Goal: Task Accomplishment & Management: Complete application form

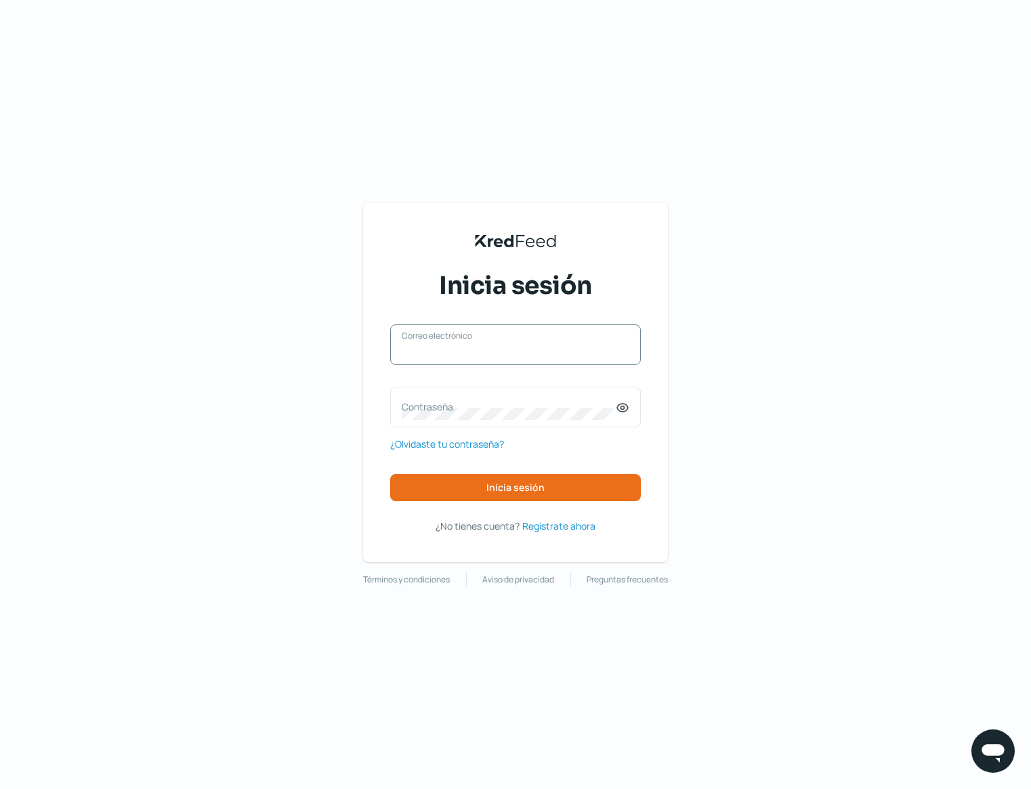
type input "[PERSON_NAME][EMAIL_ADDRESS][DOMAIN_NAME]"
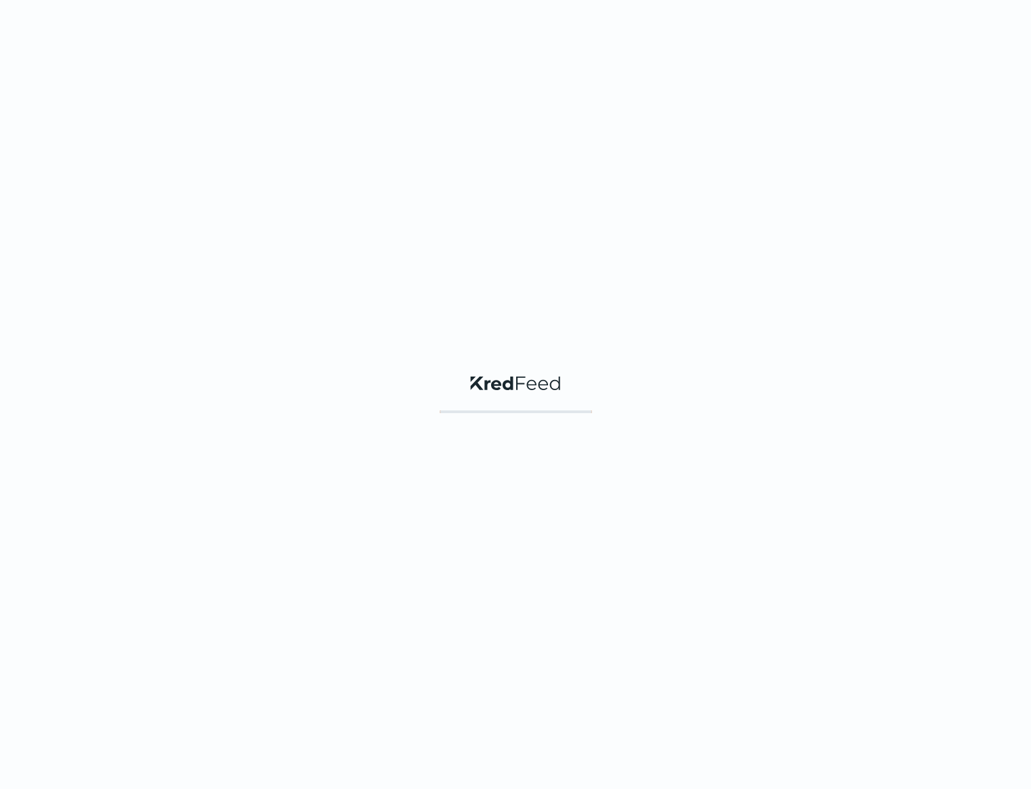
click at [559, 496] on div "KredFeed's Black Logo" at bounding box center [515, 394] width 1031 height 789
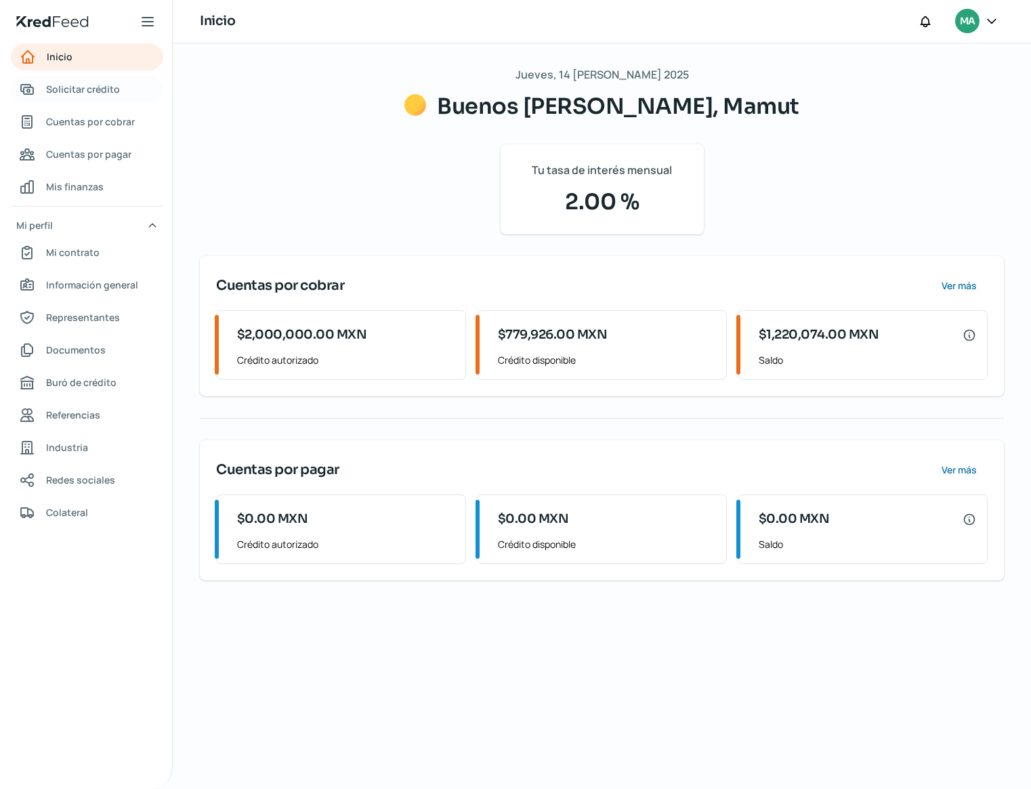
click at [93, 98] on link "Solicitar crédito" at bounding box center [87, 89] width 152 height 27
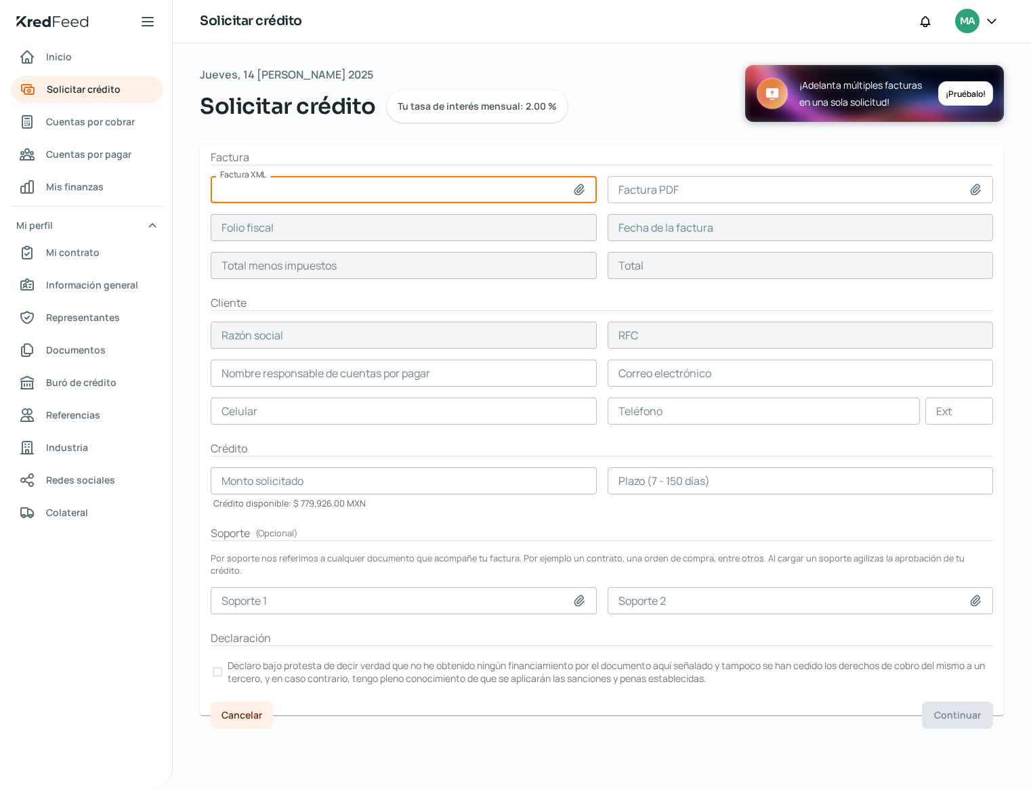
click at [353, 191] on input at bounding box center [404, 189] width 386 height 27
type input "C:\fakepath\D-919.xml"
type input "D-919.xml"
type input "E9982BA1-3D74-11F0-8D9F-00155D014009"
type input "[DATE]"
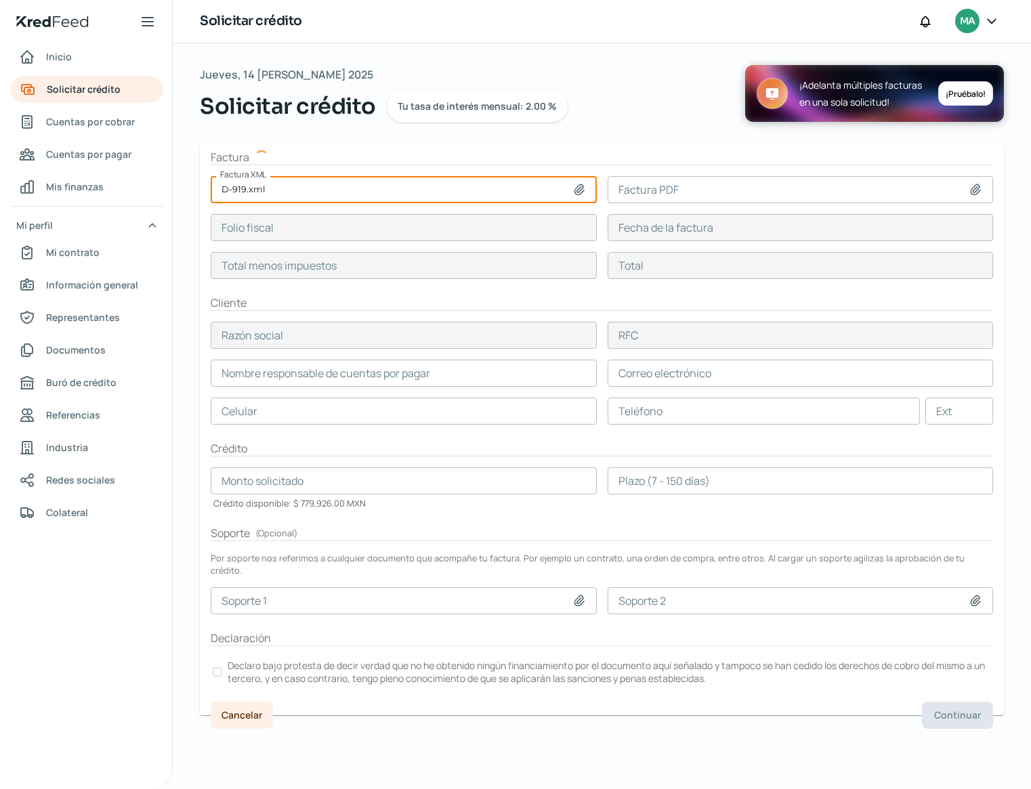
type input "394900"
type input "Nutricia Export B.V."
type input "XEXX010101000"
type input "394900"
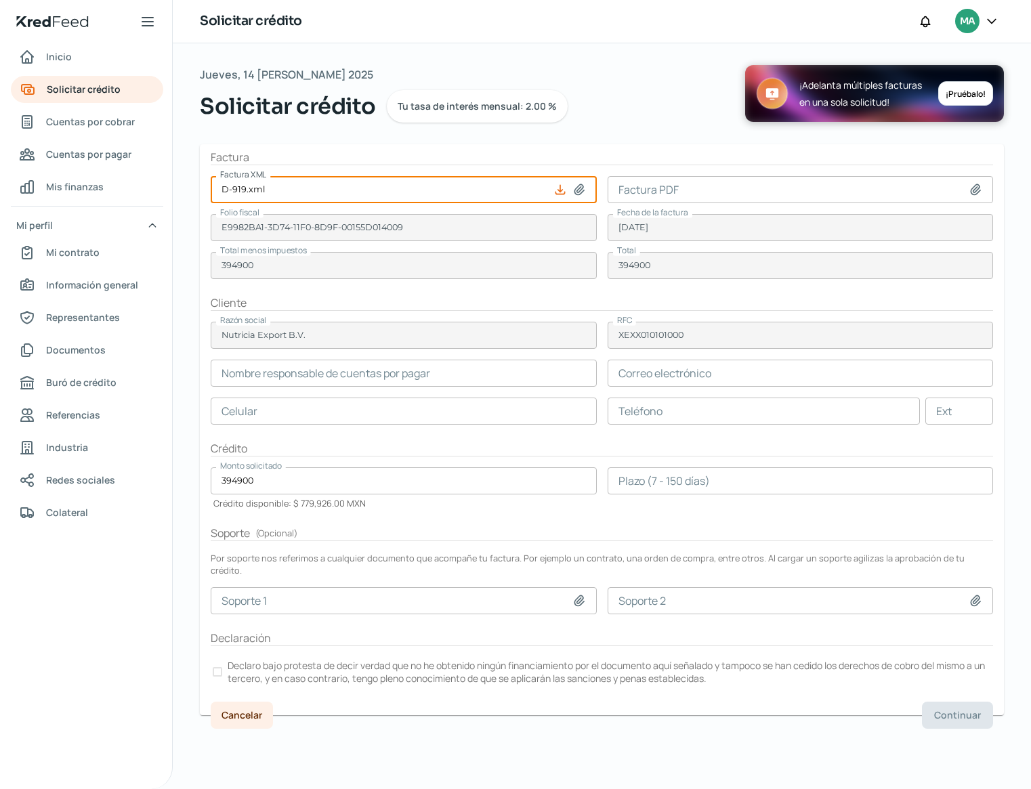
type input "[PERSON_NAME]"
type input "[EMAIL_ADDRESS][DOMAIN_NAME]"
type input "55 - 1849 - 9867"
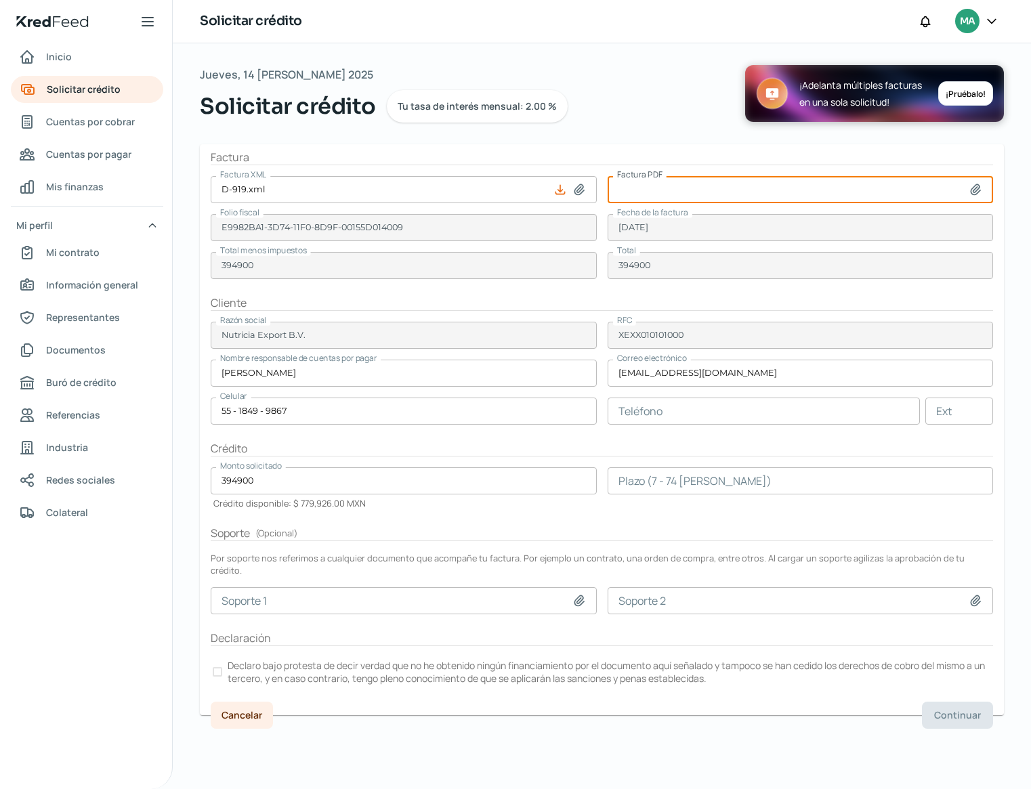
click at [928, 188] on input at bounding box center [800, 189] width 386 height 27
type input "C:\fakepath\D-919.pdf"
type input "D-919.pdf"
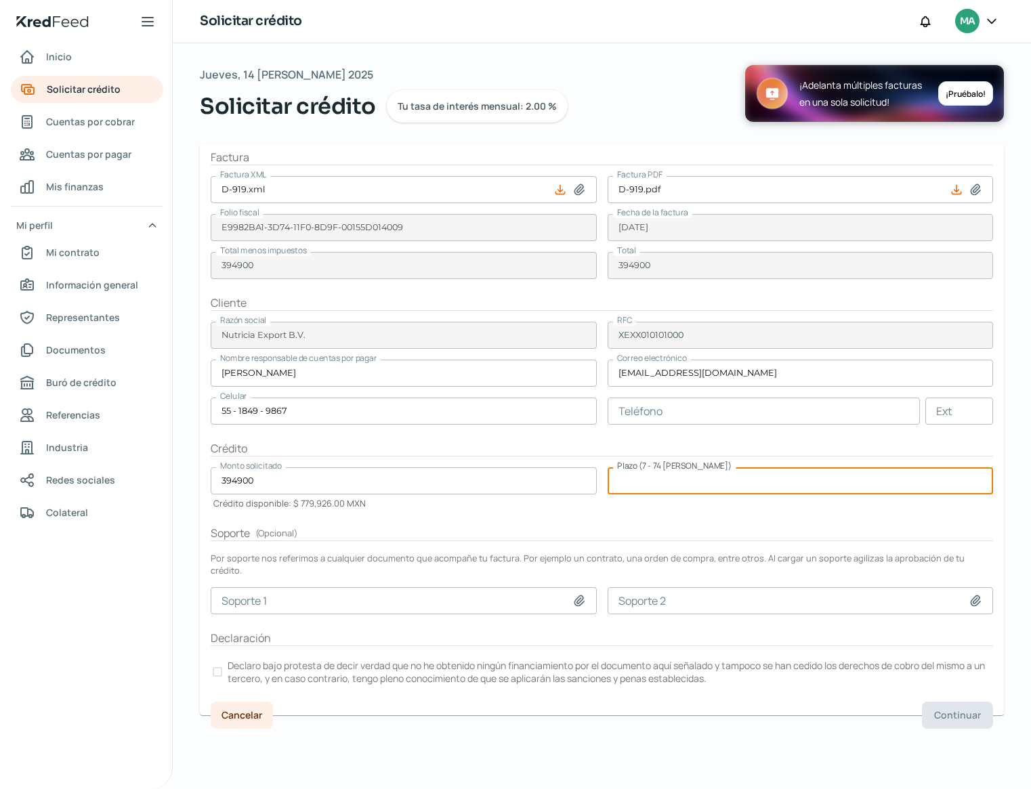
click at [730, 492] on input "number" at bounding box center [800, 480] width 386 height 27
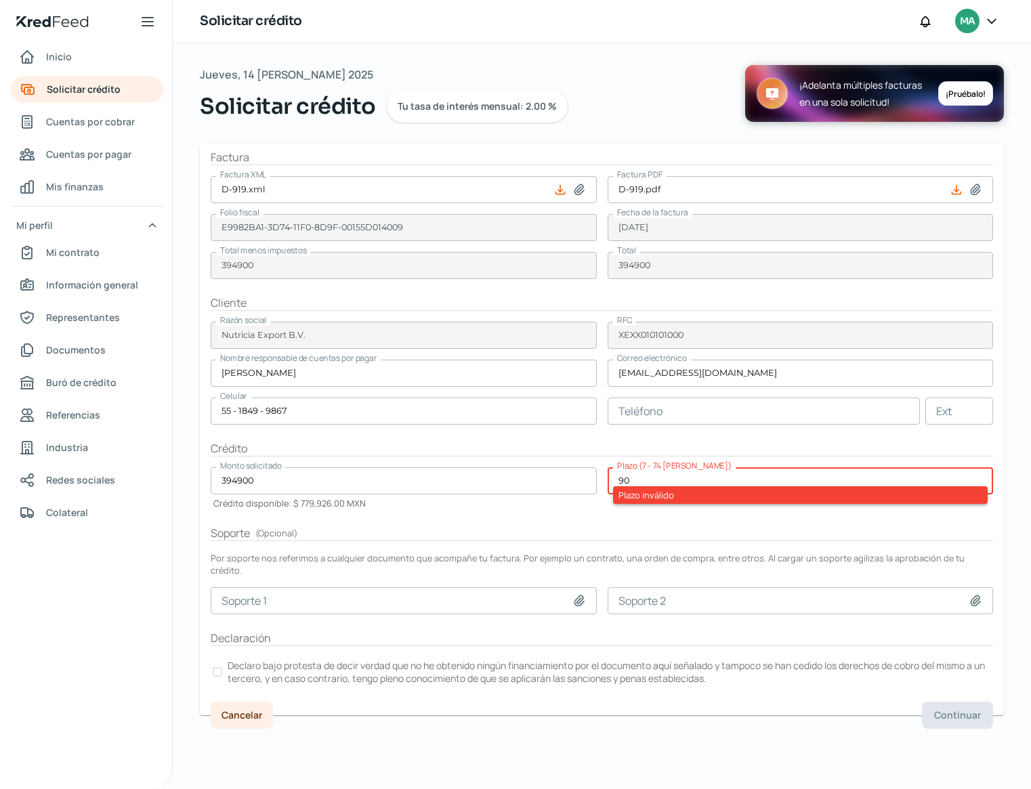
click at [286, 669] on p "Declaro bajo protesta de decir verdad que no he obtenido ningún financiamiento …" at bounding box center [609, 672] width 763 height 26
click at [697, 476] on input "90" at bounding box center [800, 480] width 386 height 27
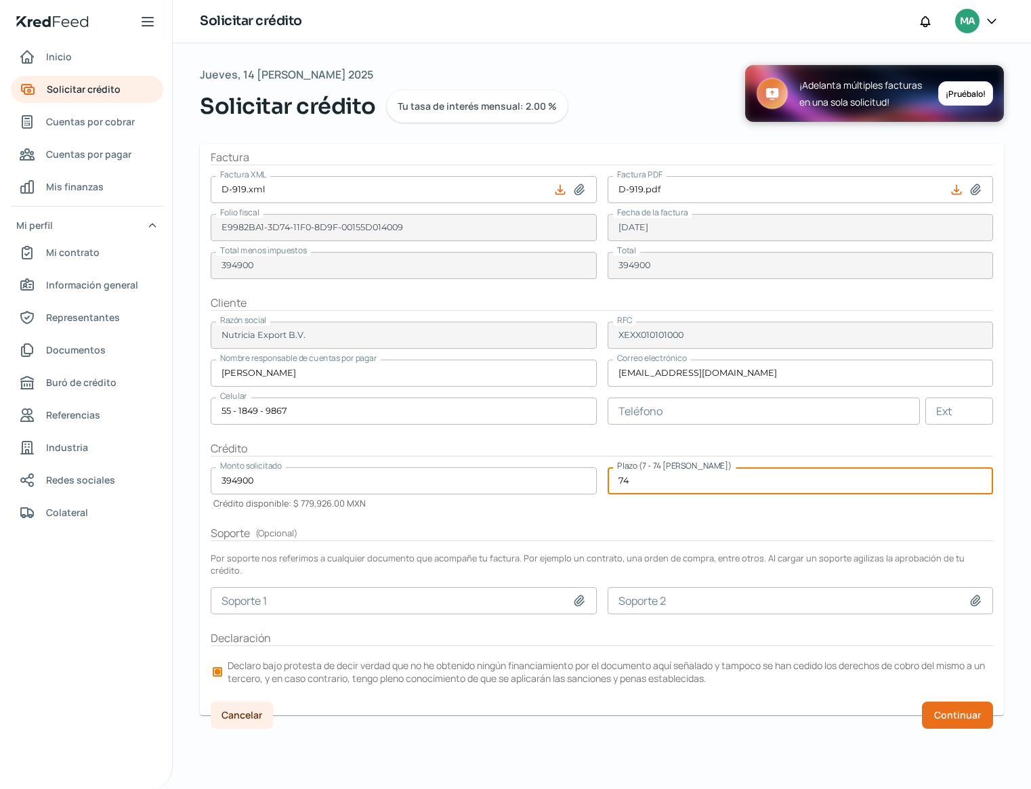
type input "74"
click at [668, 525] on h2 "Soporte ( Opcional )" at bounding box center [602, 533] width 782 height 16
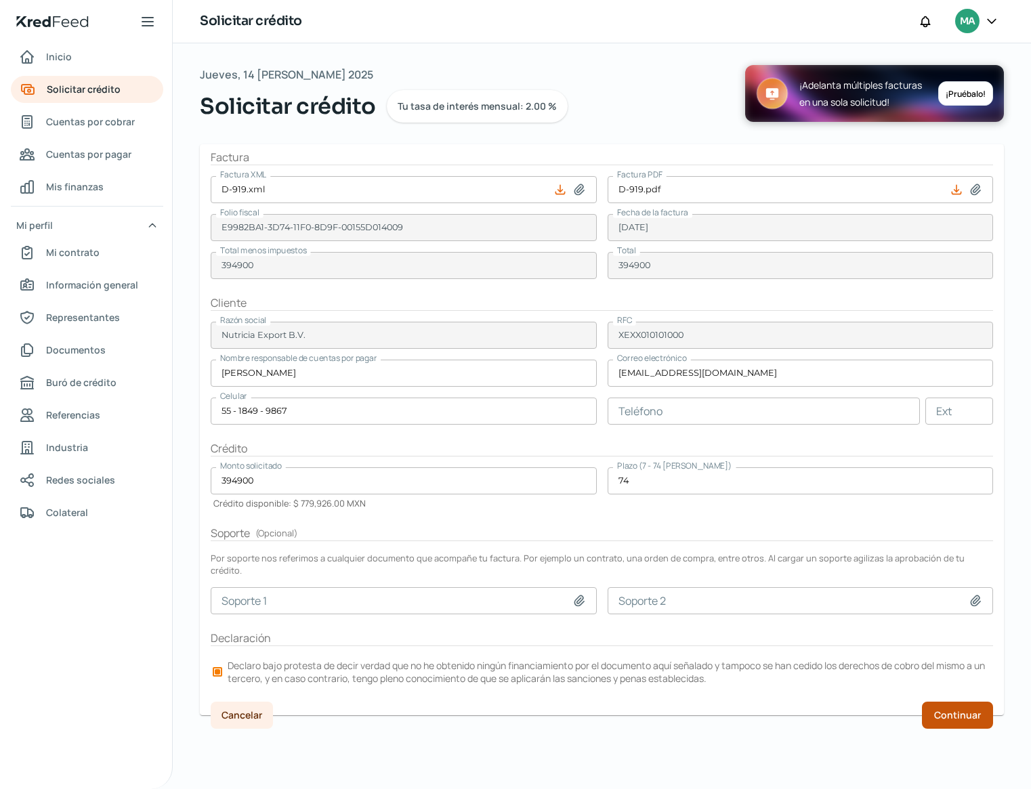
click at [936, 710] on button "Continuar" at bounding box center [957, 714] width 71 height 27
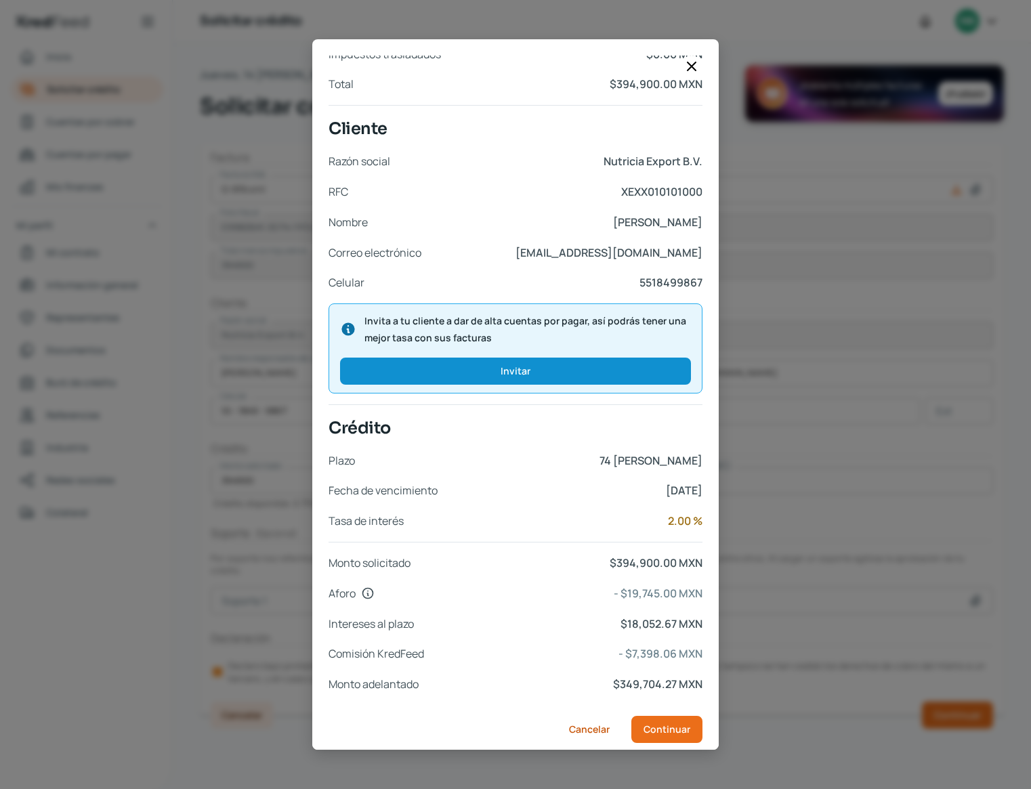
scroll to position [243, 0]
click at [668, 725] on span "Continuar" at bounding box center [666, 729] width 47 height 9
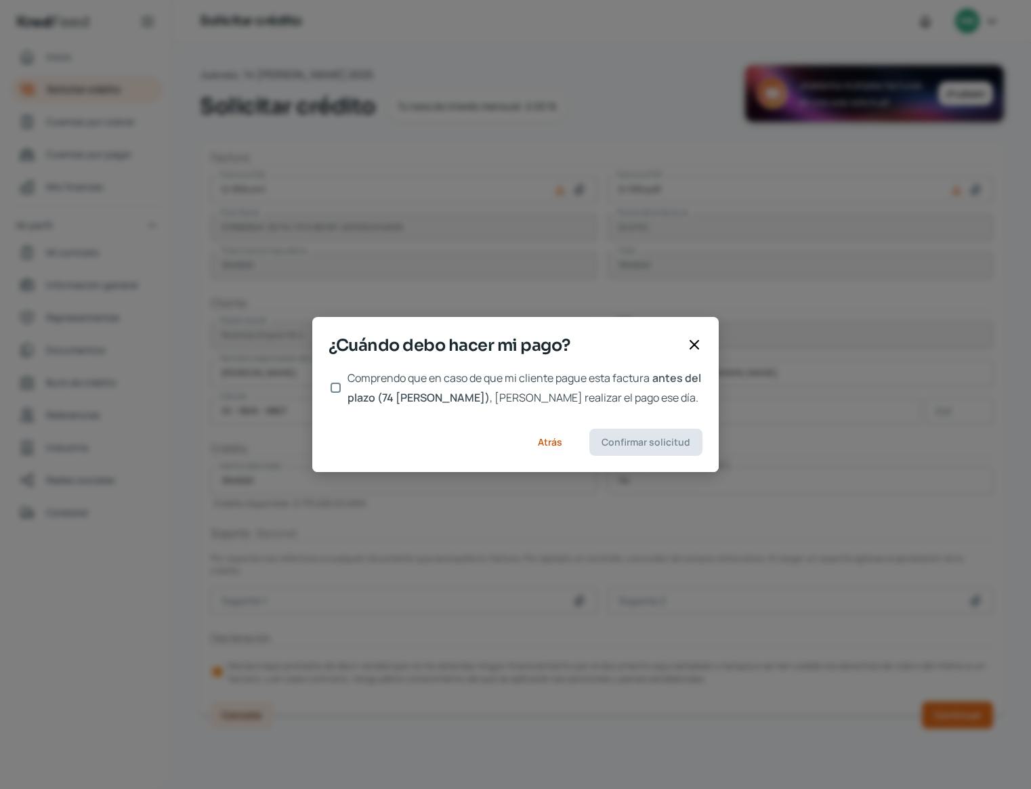
scroll to position [0, 0]
click at [490, 401] on span ", [PERSON_NAME] realizar el pago ese día." at bounding box center [594, 397] width 209 height 15
click at [341, 393] on input "Comprendo que en caso de que mi cliente pague esta factura antes del plazo (74 …" at bounding box center [335, 388] width 10 height 10
checkbox input "true"
click at [634, 437] on span "Confirmar solicitud" at bounding box center [645, 441] width 89 height 9
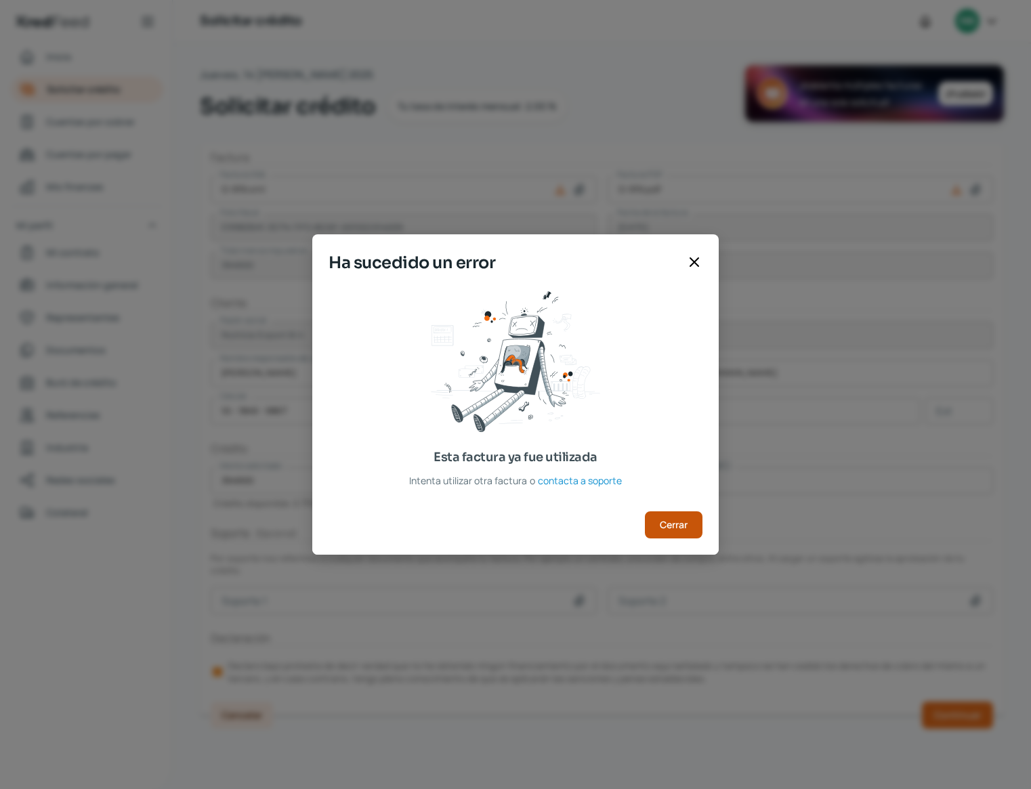
scroll to position [0, 1]
click at [666, 533] on button "Cerrar" at bounding box center [674, 524] width 58 height 27
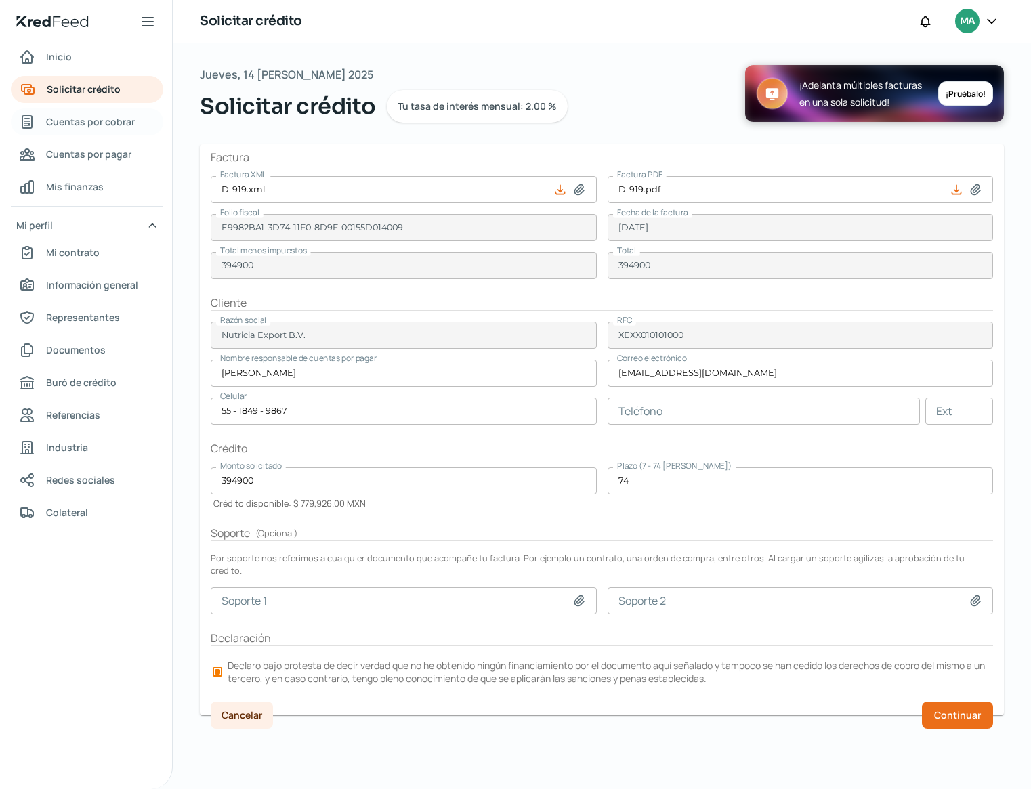
click at [108, 125] on span "Cuentas por cobrar" at bounding box center [90, 121] width 89 height 17
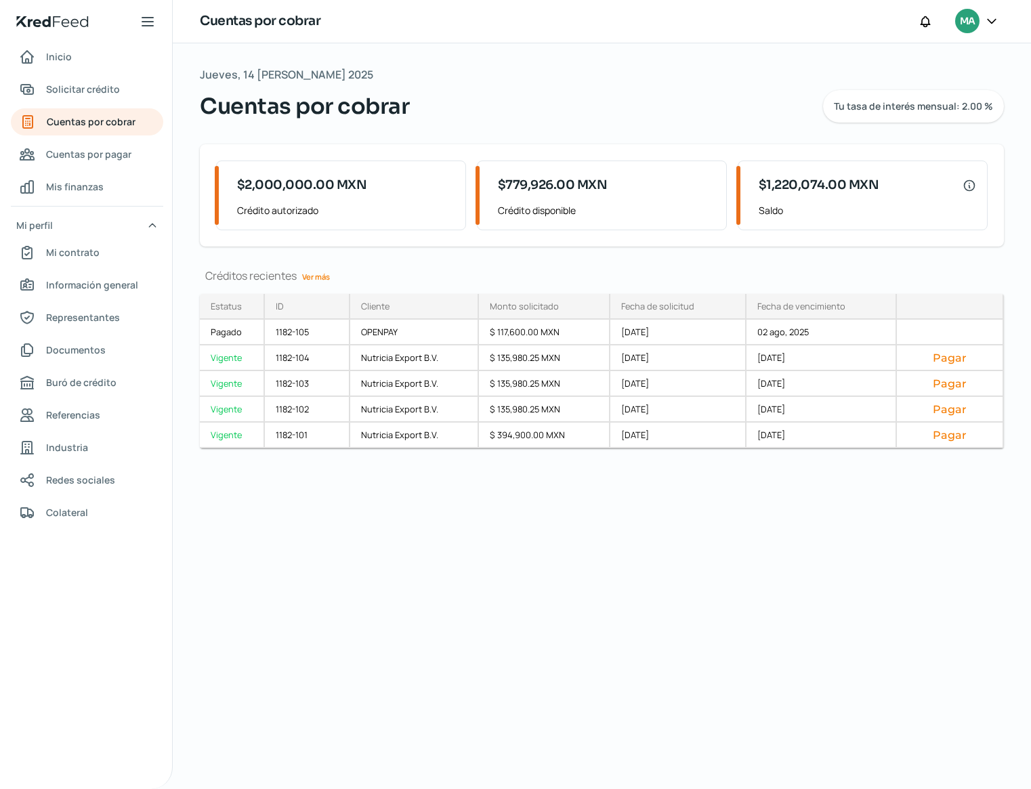
click at [313, 277] on link "Ver más" at bounding box center [316, 276] width 39 height 21
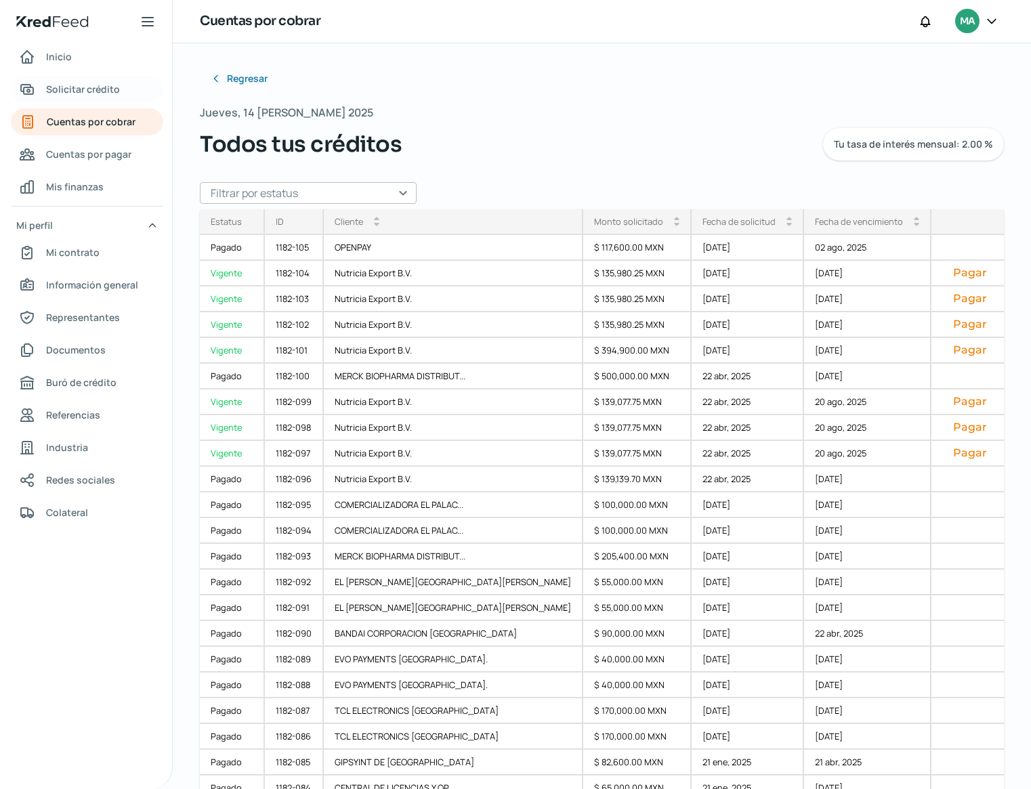
click at [109, 102] on link "Solicitar crédito" at bounding box center [87, 89] width 152 height 27
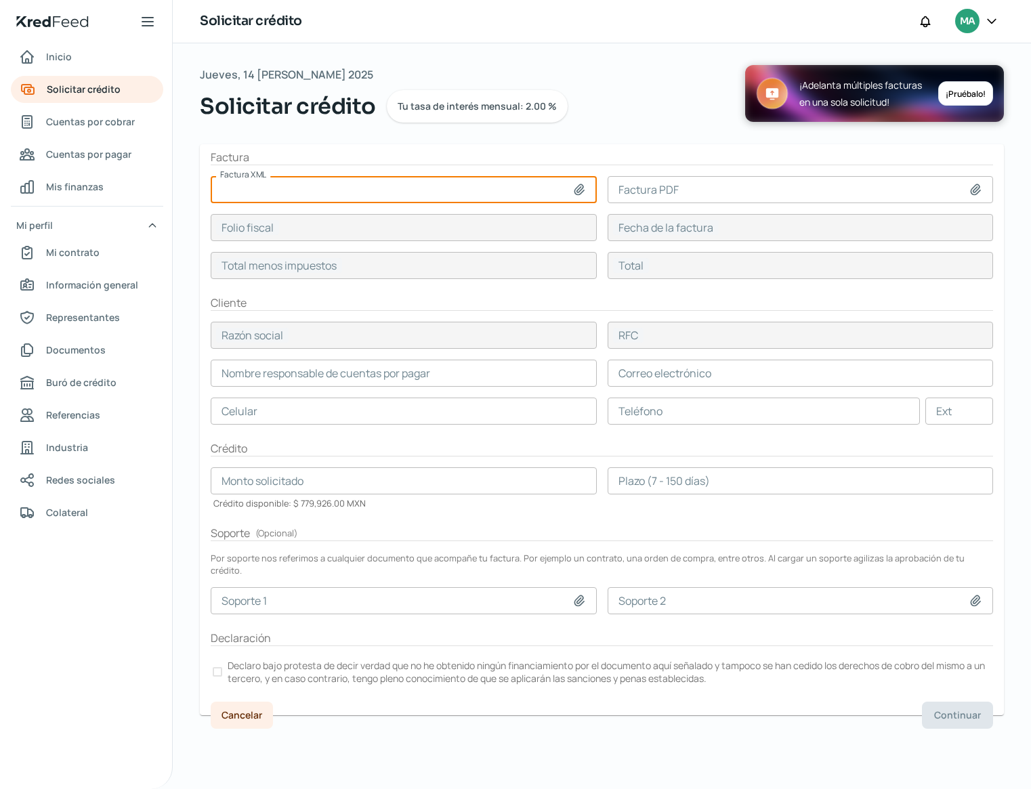
click at [404, 196] on input at bounding box center [404, 189] width 386 height 27
type input "C:\fakepath\D-1002.xml"
type input "D-1002.xml"
type input "B9EEAC0B-F587-4373-B3FE-4D8E82423F51"
type input "14 ago, 2025"
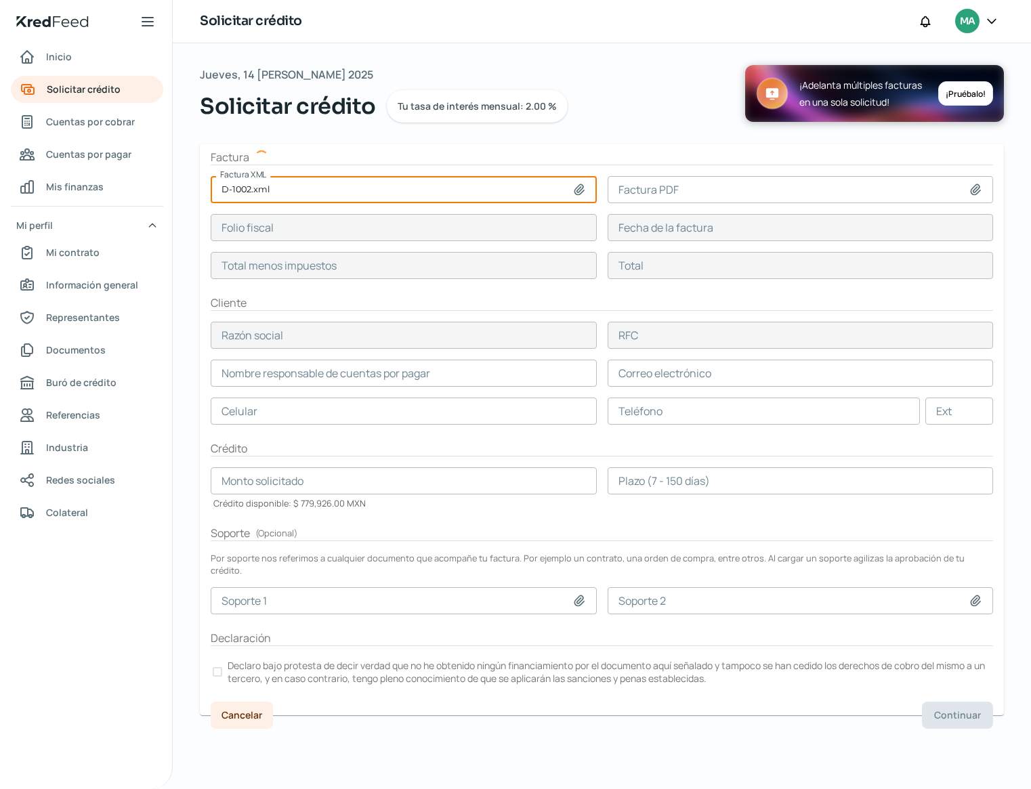
type input "135794.4"
type input "Nutricia Export B.V."
type input "XEXX010101000"
type input "135794.4"
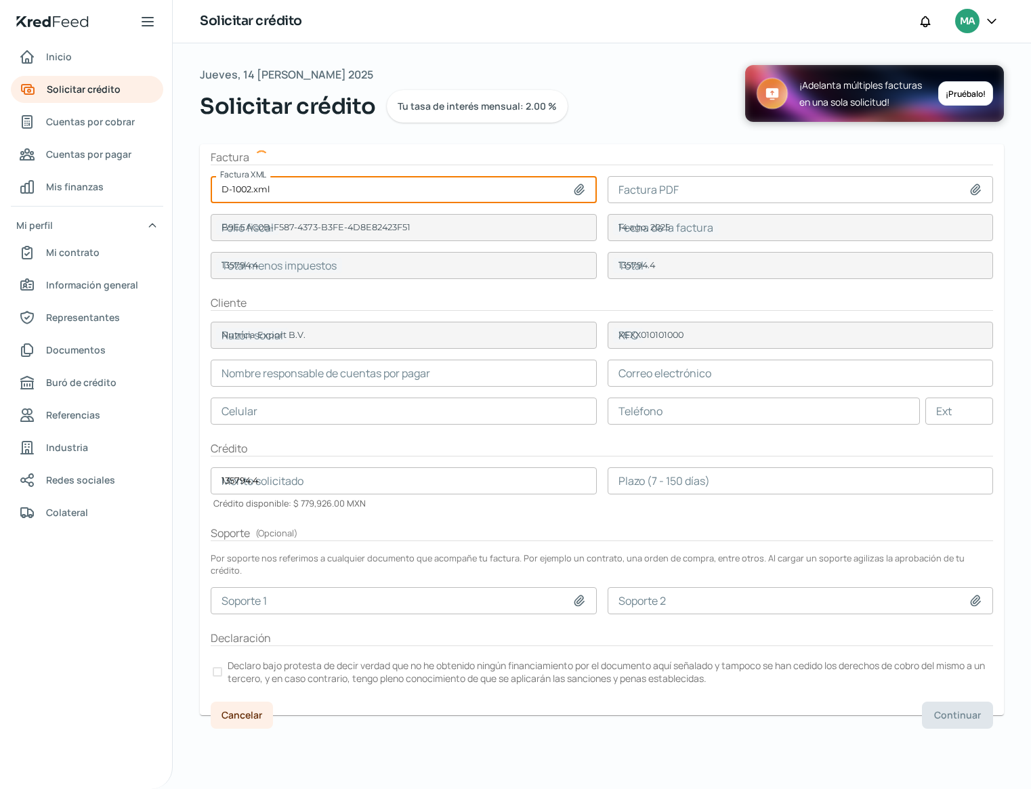
type input "[PERSON_NAME]"
type input "[EMAIL_ADDRESS][DOMAIN_NAME]"
type input "55 - 1849 - 9867"
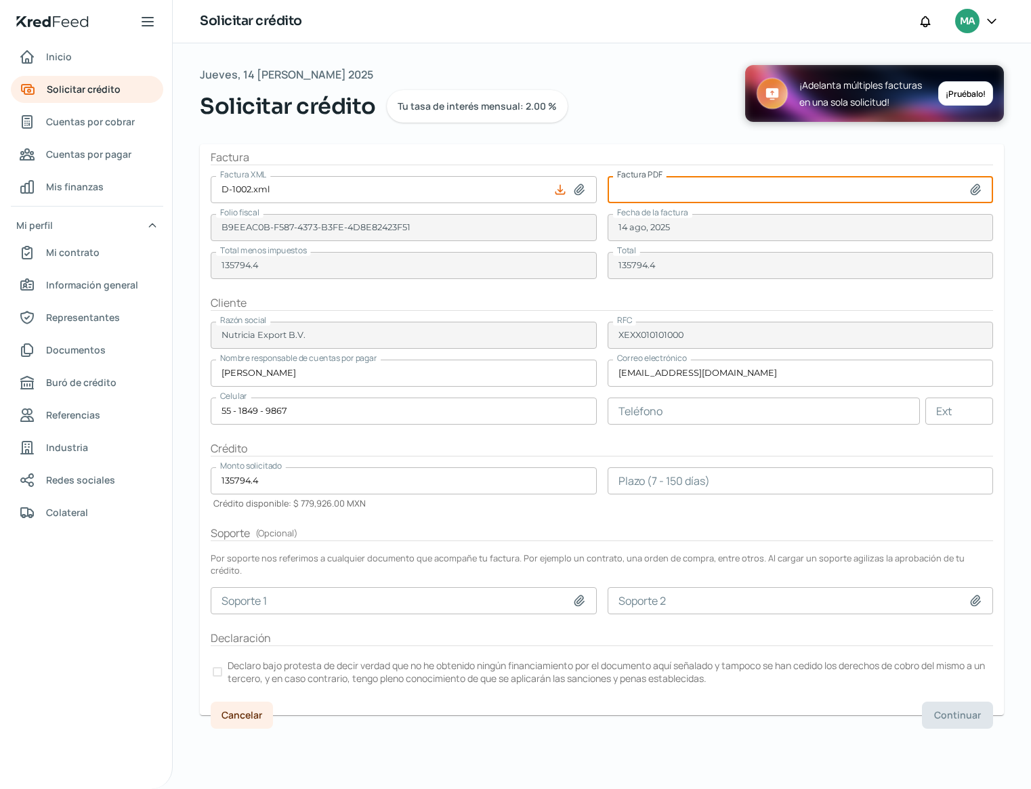
click at [728, 192] on input at bounding box center [800, 189] width 386 height 27
type input "C:\fakepath\D-1002.pdf"
type input "D-1002.pdf"
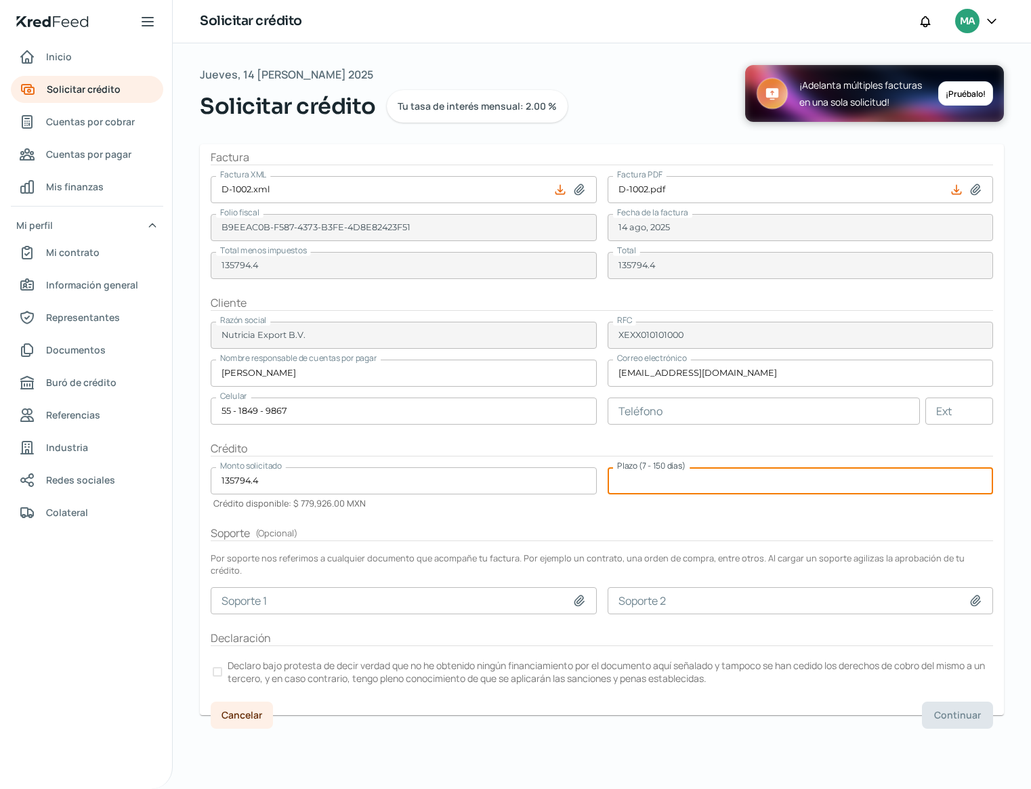
click at [750, 483] on input "number" at bounding box center [800, 480] width 386 height 27
type input "90"
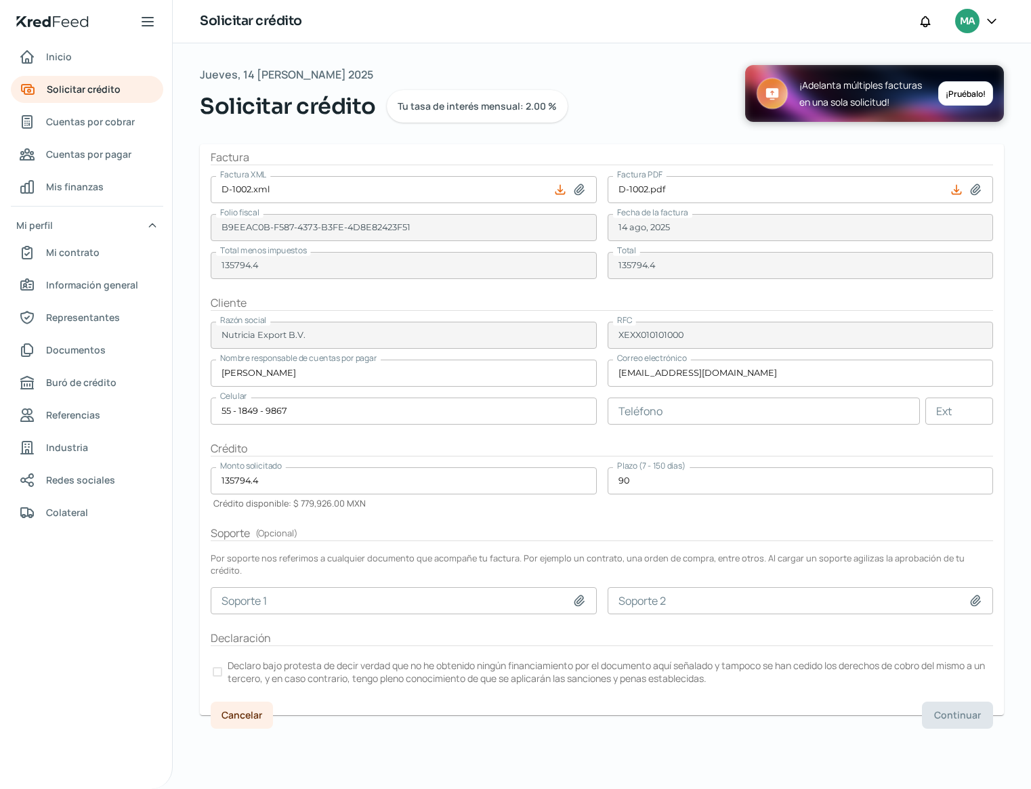
click at [736, 530] on h2 "Soporte ( Opcional )" at bounding box center [602, 533] width 782 height 16
click at [264, 659] on p "Declaro bajo protesta de decir verdad que no he obtenido ningún financiamiento …" at bounding box center [609, 672] width 763 height 26
click at [937, 710] on span "Continuar" at bounding box center [957, 714] width 47 height 9
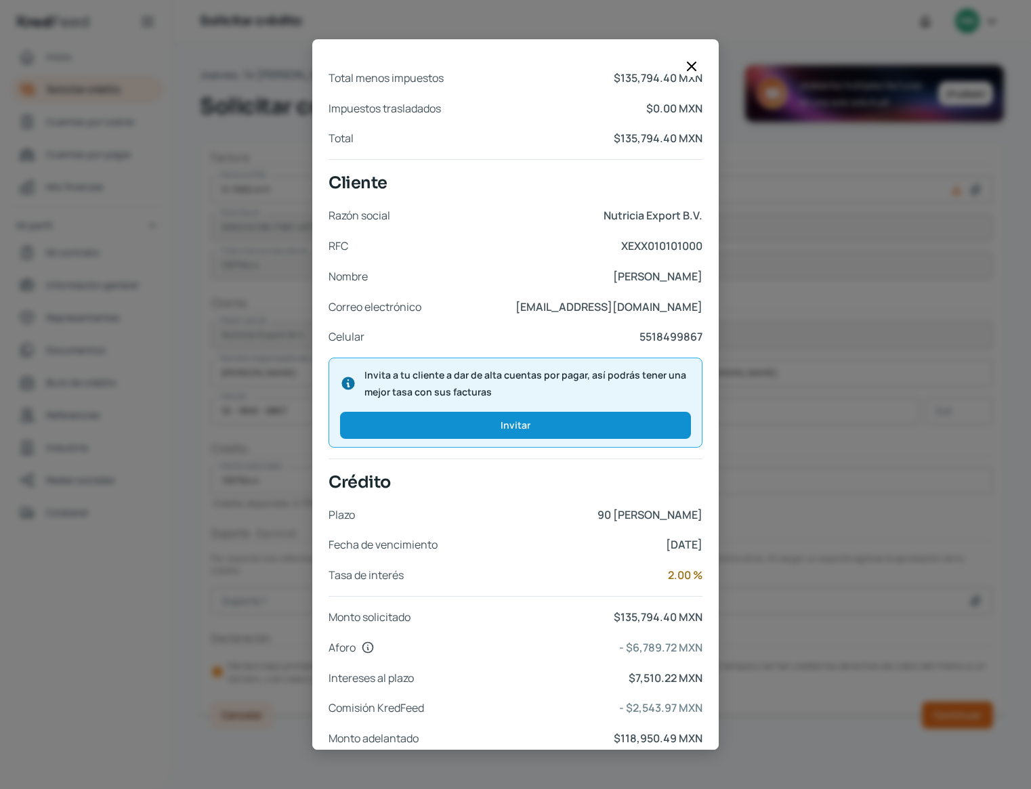
click at [648, 770] on button "Continuar" at bounding box center [666, 783] width 71 height 27
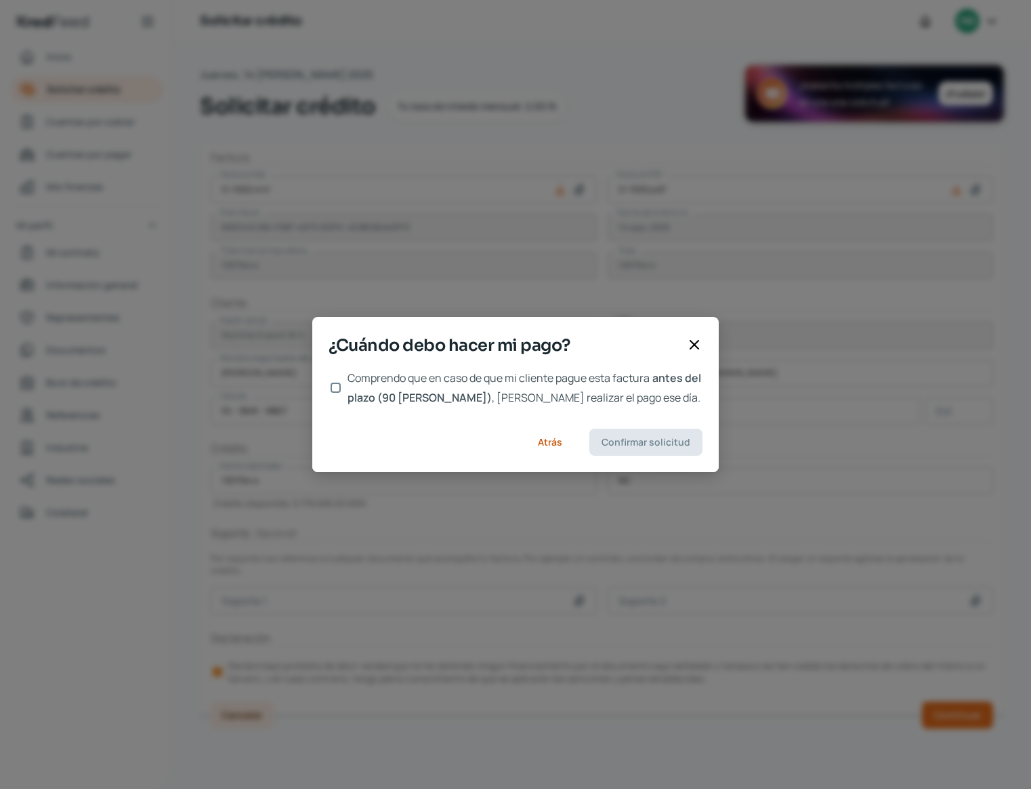
click at [333, 387] on input "Comprendo que en caso de que mi cliente pague esta factura antes del plazo (90 …" at bounding box center [335, 388] width 10 height 10
checkbox input "true"
click at [603, 433] on button "Confirmar solicitud" at bounding box center [645, 442] width 113 height 27
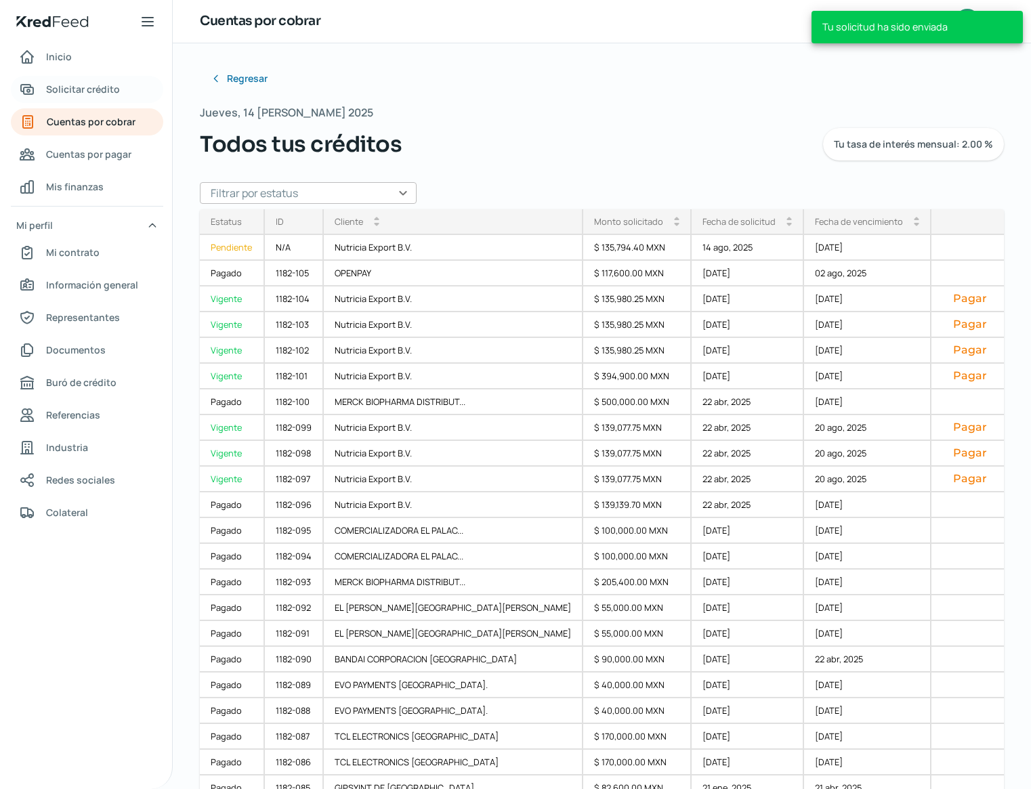
click at [59, 92] on span "Solicitar crédito" at bounding box center [83, 89] width 74 height 17
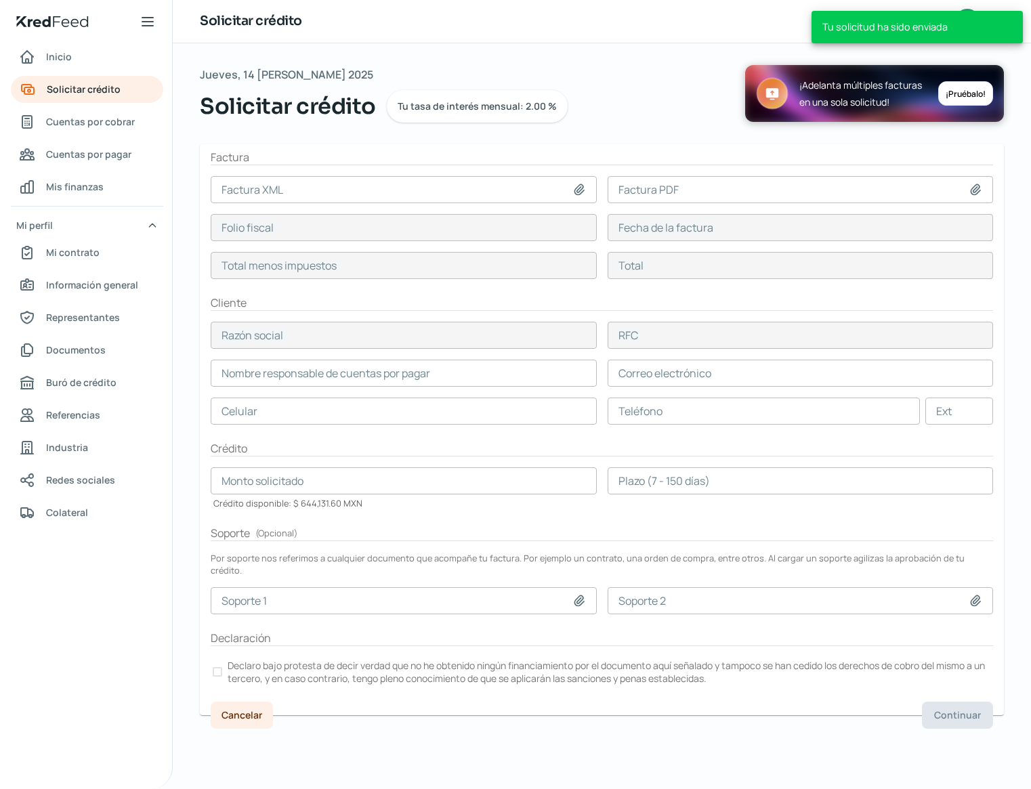
click at [311, 188] on input at bounding box center [404, 189] width 386 height 27
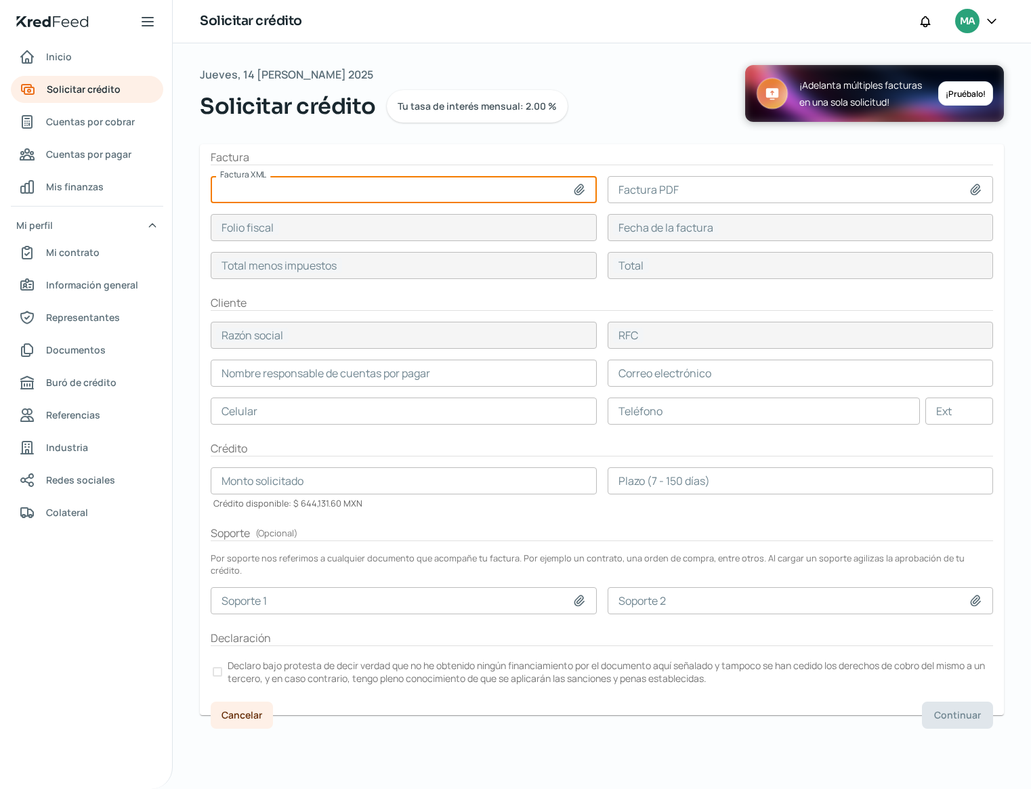
type input "C:\fakepath\D-1003.xml"
type input "D-1003.xml"
type input "1DE5A4E5-7073-45C7-B506-B2CF922FDB0B"
type input "14 ago, 2025"
type input "87680"
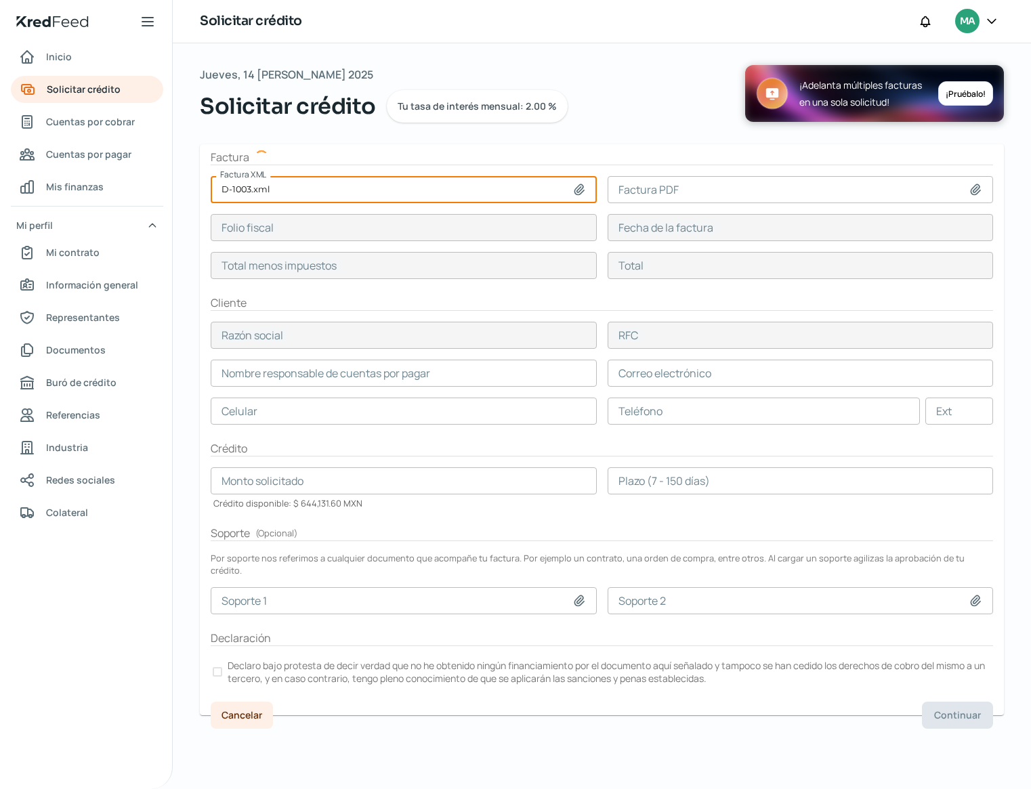
type input "87680"
type input "Nutricia Export B.V."
type input "XEXX010101000"
type input "87680"
type input "[PERSON_NAME]"
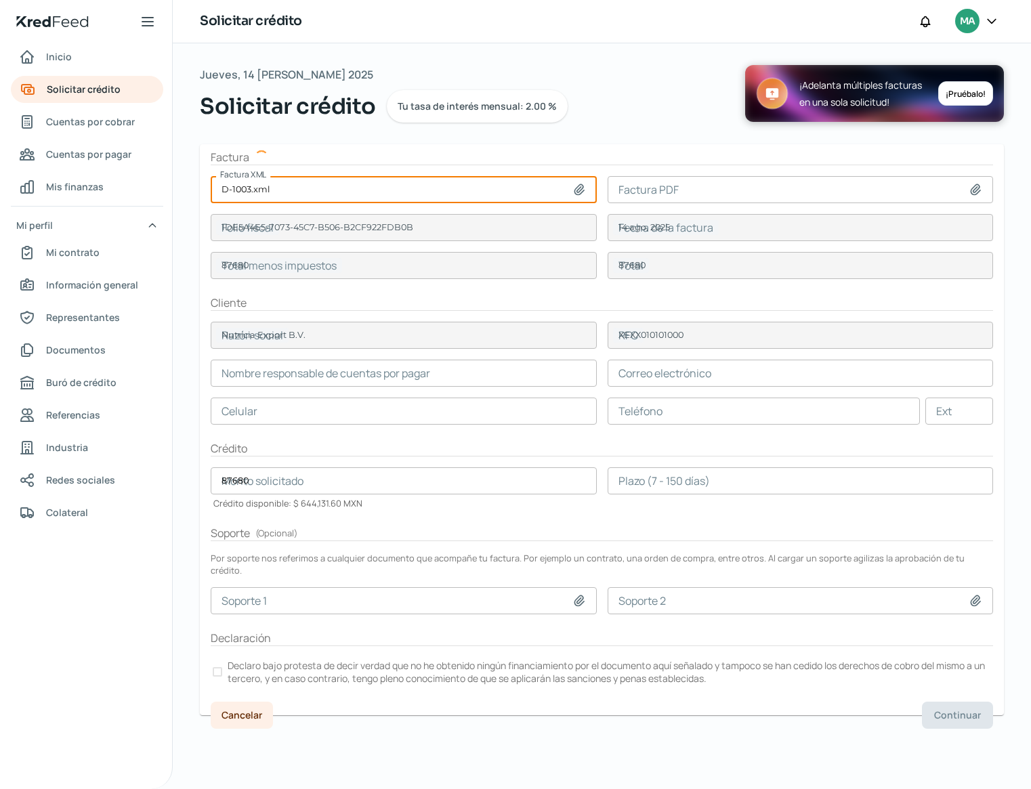
type input "[EMAIL_ADDRESS][DOMAIN_NAME]"
type input "55 - 1849 - 9867"
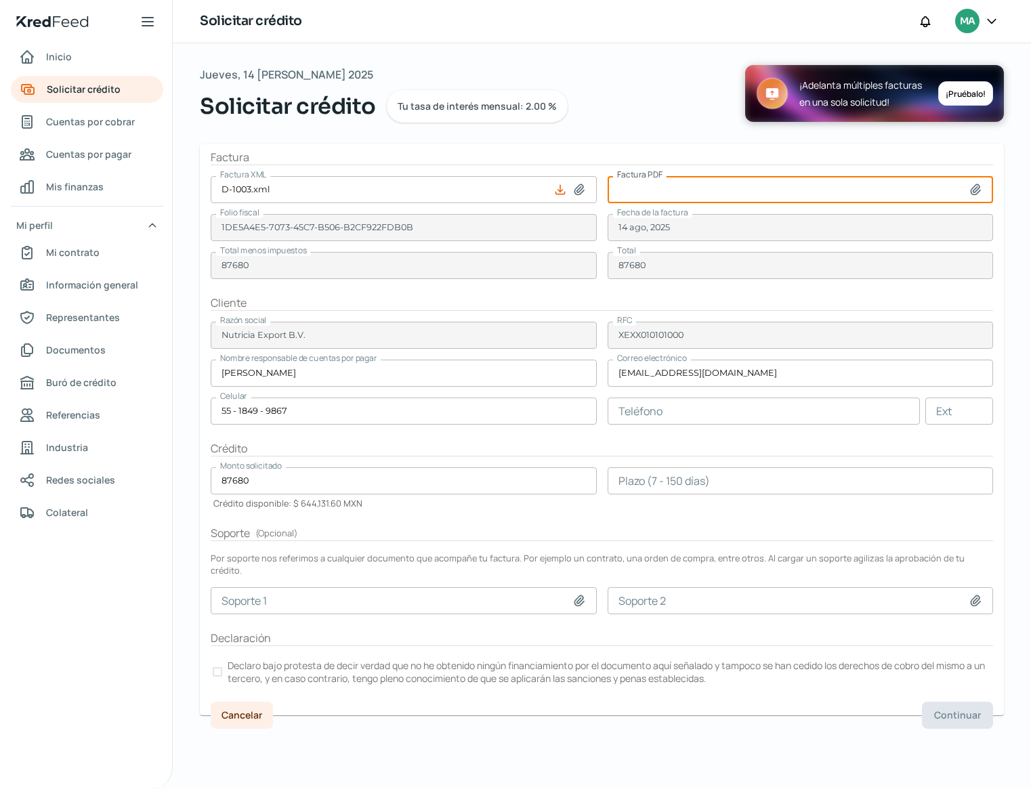
click at [677, 192] on input at bounding box center [800, 189] width 386 height 27
type input "C:\fakepath\D-1003.pdf"
type input "D-1003.pdf"
click at [747, 485] on input "number" at bounding box center [800, 480] width 386 height 27
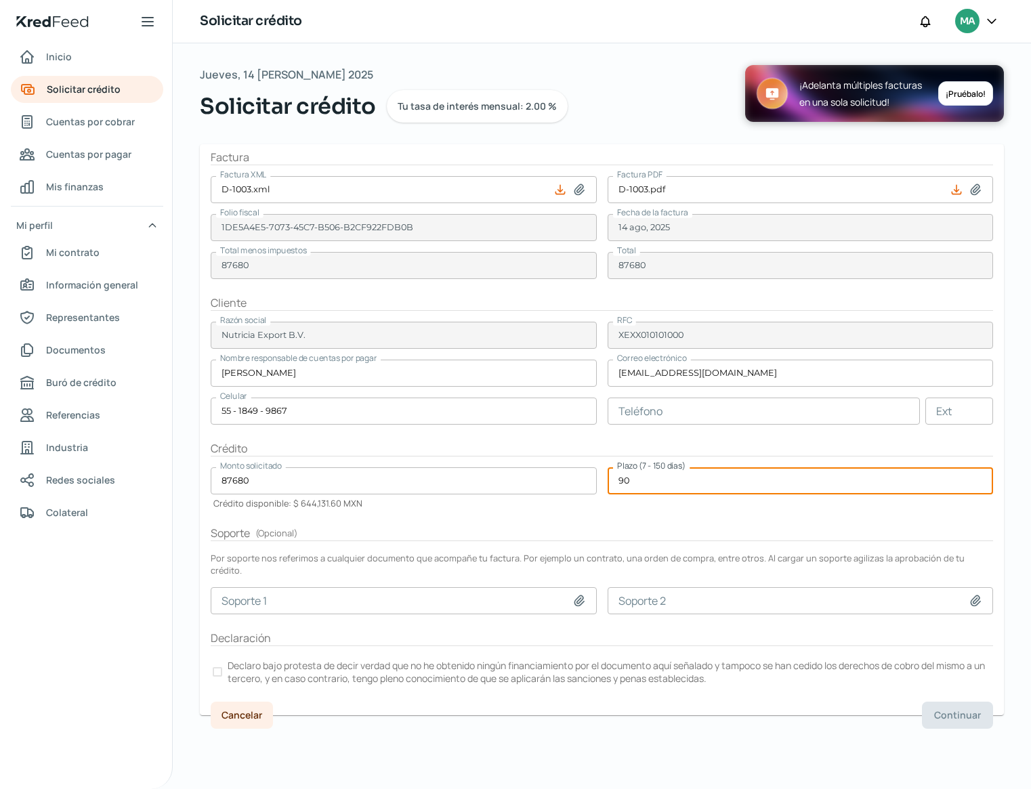
type input "90"
click at [289, 659] on p "Declaro bajo protesta de decir verdad que no he obtenido ningún financiamiento …" at bounding box center [609, 672] width 763 height 26
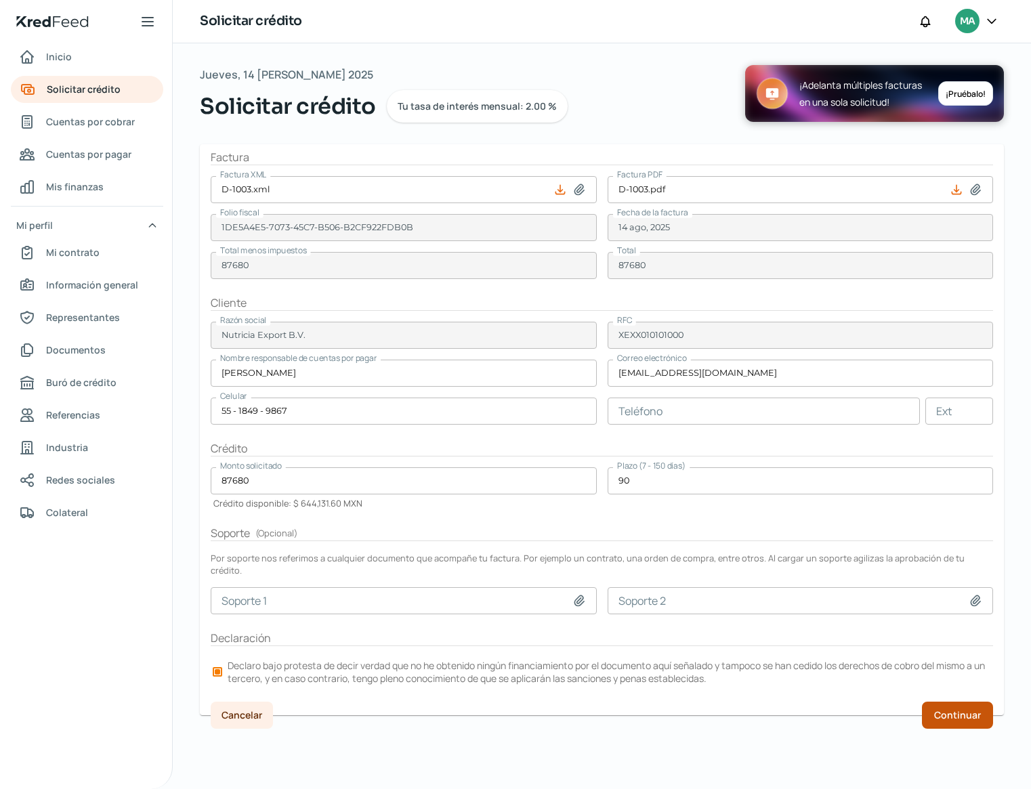
click at [944, 710] on span "Continuar" at bounding box center [957, 714] width 47 height 9
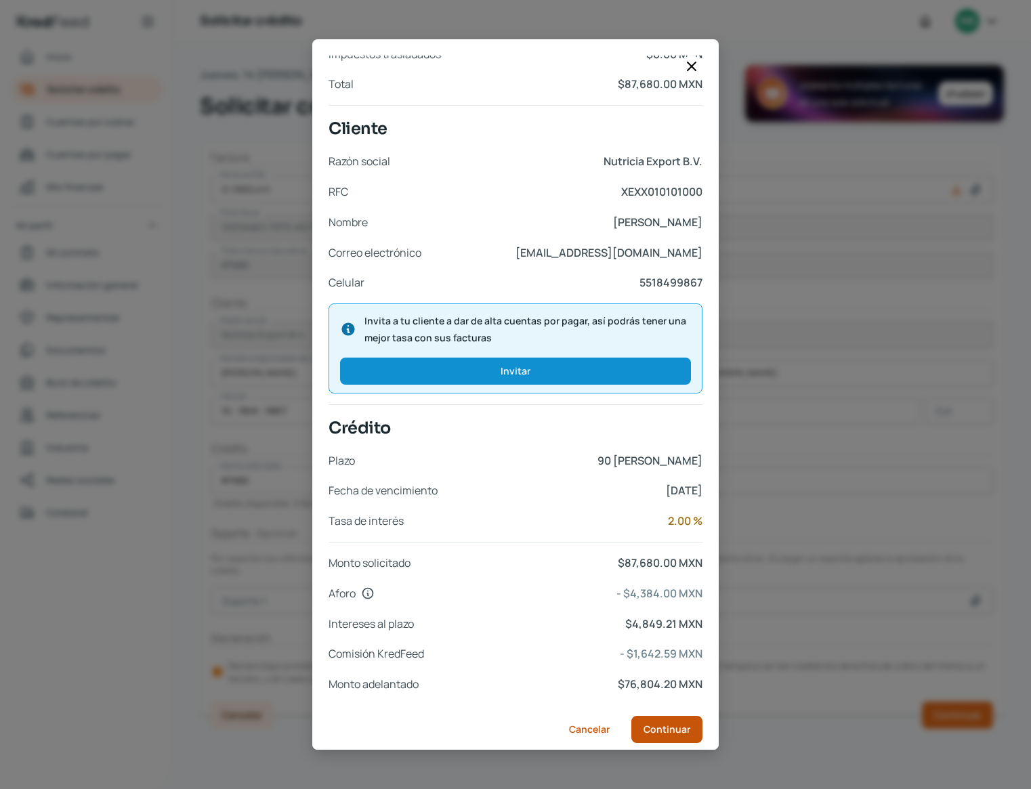
scroll to position [243, 0]
click at [643, 725] on span "Continuar" at bounding box center [666, 729] width 47 height 9
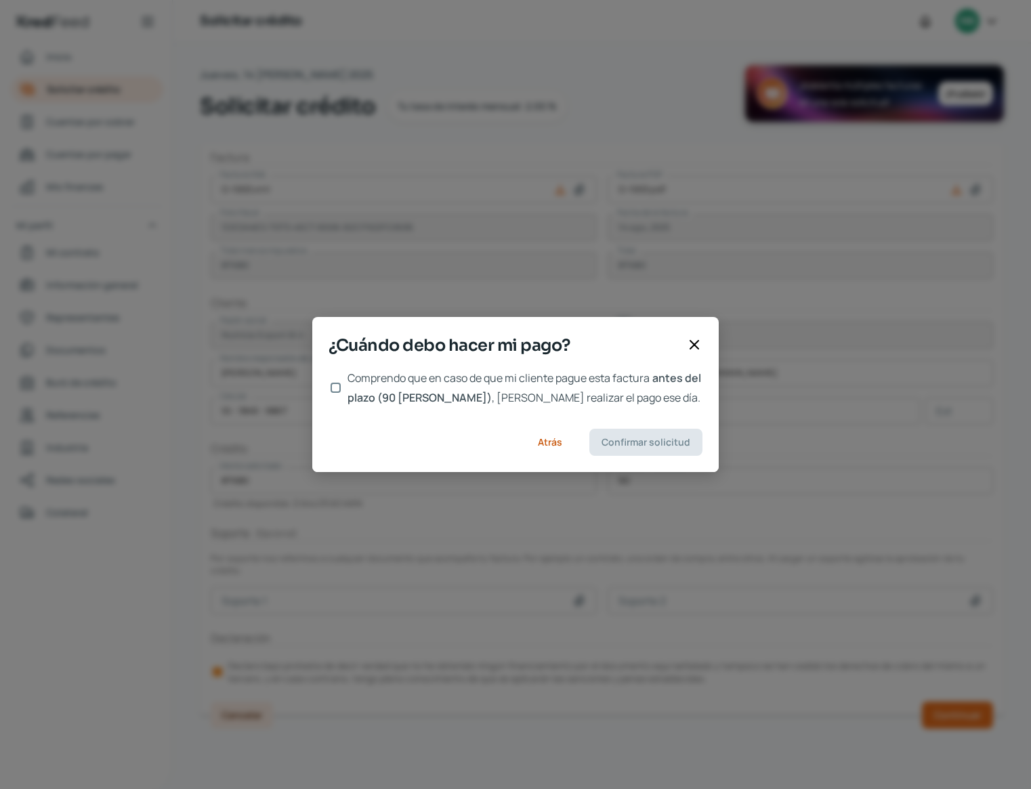
scroll to position [0, 0]
click at [343, 383] on label "Comprendo que en caso de que mi cliente pague esta factura antes del plazo (90 …" at bounding box center [522, 387] width 360 height 39
click at [341, 383] on input "Comprendo que en caso de que mi cliente pague esta factura antes del plazo (90 …" at bounding box center [335, 388] width 10 height 10
checkbox input "true"
click at [625, 446] on span "Confirmar solicitud" at bounding box center [645, 441] width 89 height 9
